Goal: Information Seeking & Learning: Check status

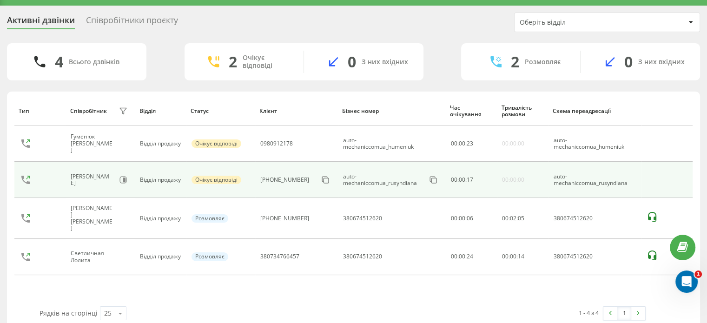
scroll to position [35, 0]
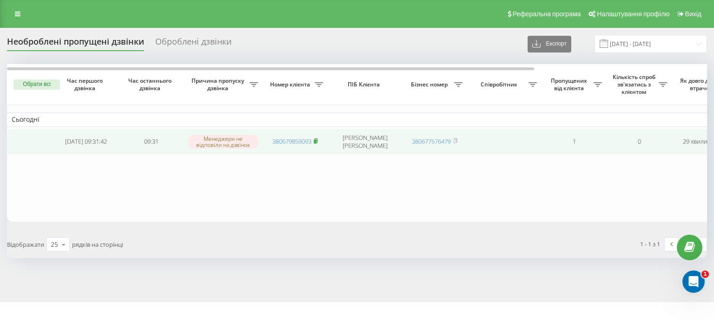
click at [316, 141] on rect at bounding box center [315, 141] width 3 height 4
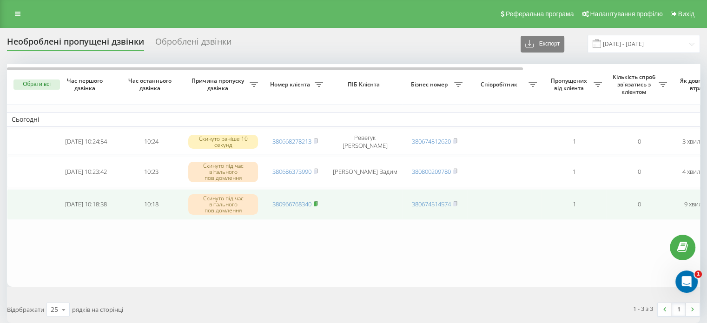
click at [316, 202] on rect at bounding box center [315, 204] width 3 height 4
click at [315, 202] on rect at bounding box center [315, 204] width 3 height 4
click at [316, 203] on rect at bounding box center [315, 204] width 3 height 4
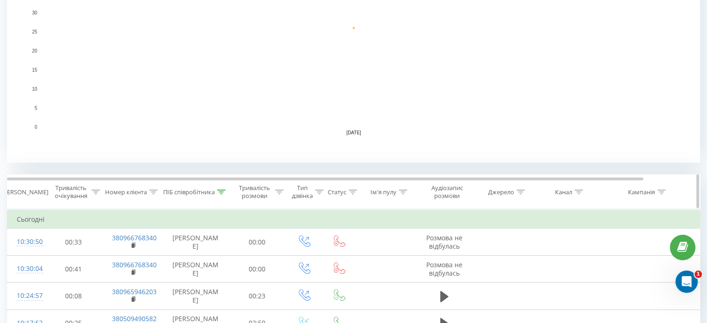
scroll to position [232, 0]
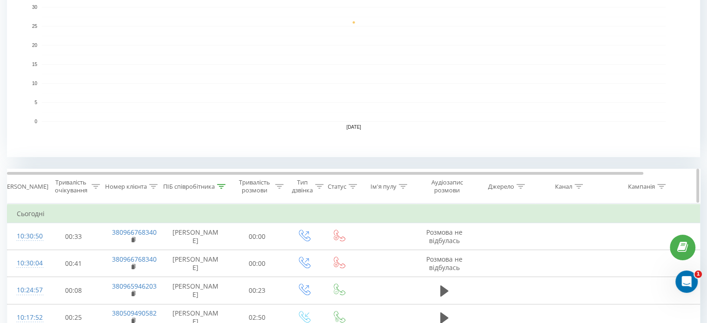
click at [221, 185] on icon at bounding box center [221, 186] width 8 height 5
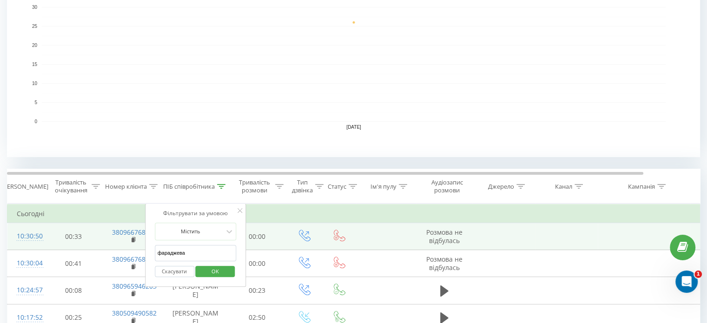
drag, startPoint x: 191, startPoint y: 250, endPoint x: 132, endPoint y: 248, distance: 59.5
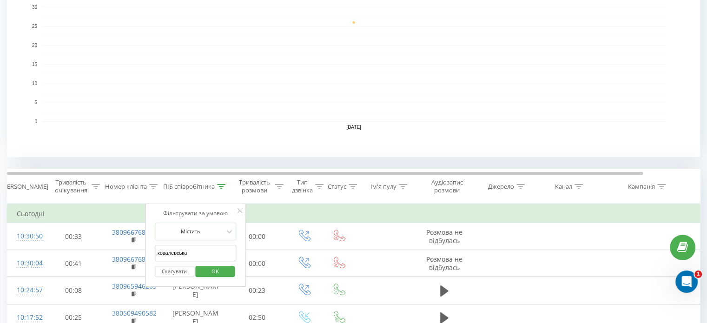
click at [210, 271] on span "OK" at bounding box center [215, 271] width 26 height 14
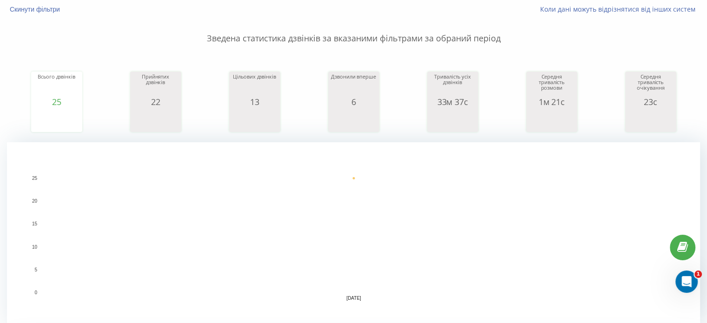
scroll to position [186, 0]
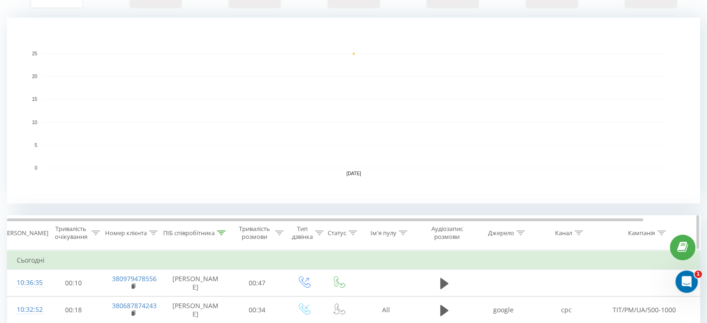
click at [221, 232] on icon at bounding box center [221, 232] width 8 height 5
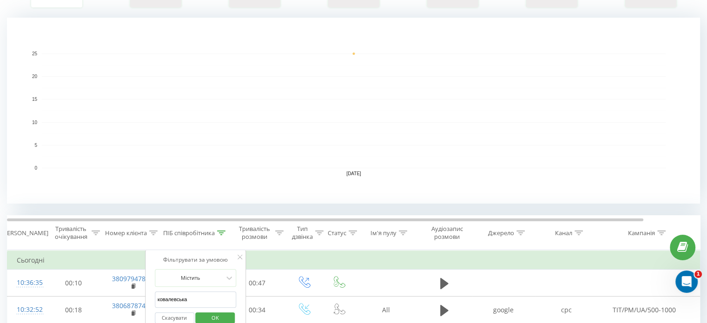
drag, startPoint x: 203, startPoint y: 297, endPoint x: 145, endPoint y: 297, distance: 58.1
click at [145, 297] on div "Фільтрувати за умовою Містить ковалевська Скасувати OK" at bounding box center [195, 292] width 101 height 84
click at [210, 315] on span "OK" at bounding box center [215, 317] width 26 height 14
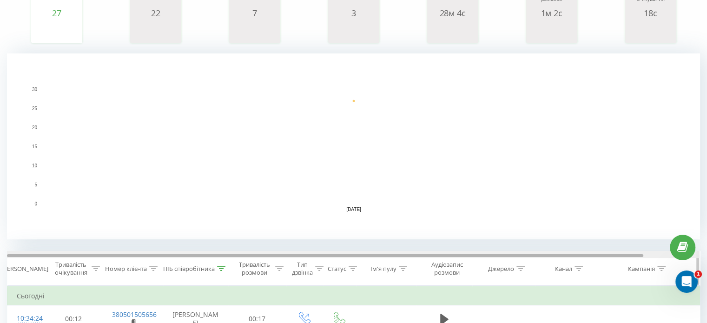
scroll to position [186, 0]
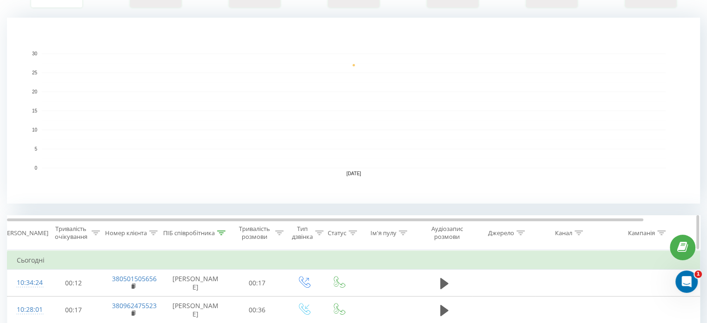
click at [220, 231] on icon at bounding box center [221, 232] width 8 height 5
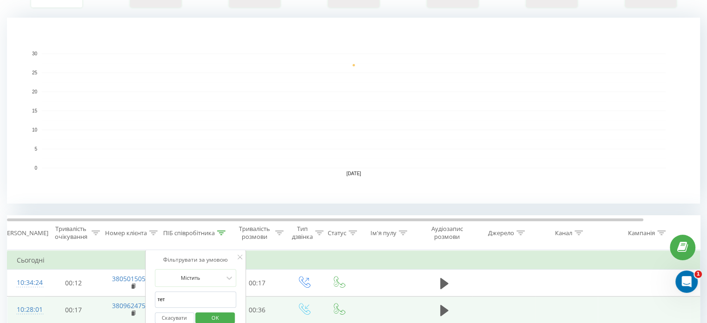
drag, startPoint x: 195, startPoint y: 295, endPoint x: 135, endPoint y: 295, distance: 59.9
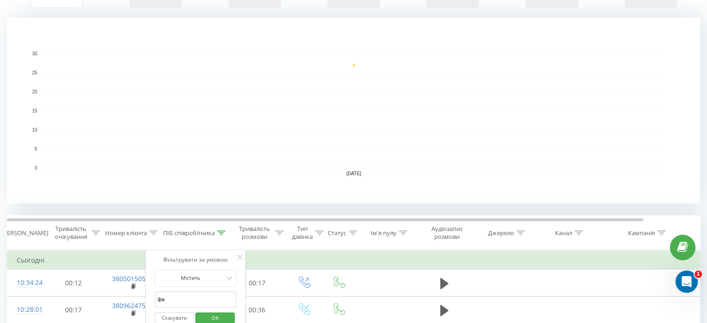
type input "фараджева"
click at [214, 317] on span "OK" at bounding box center [215, 317] width 26 height 14
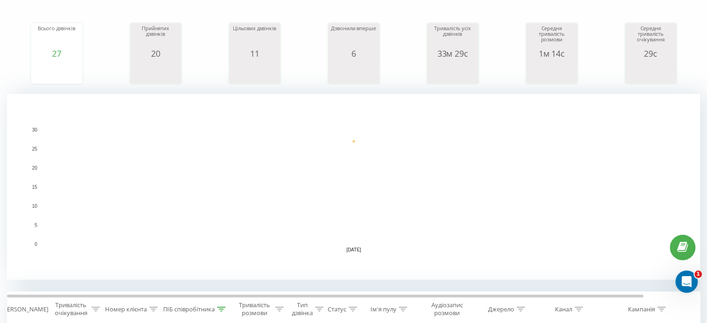
scroll to position [46, 0]
